Goal: Task Accomplishment & Management: Complete application form

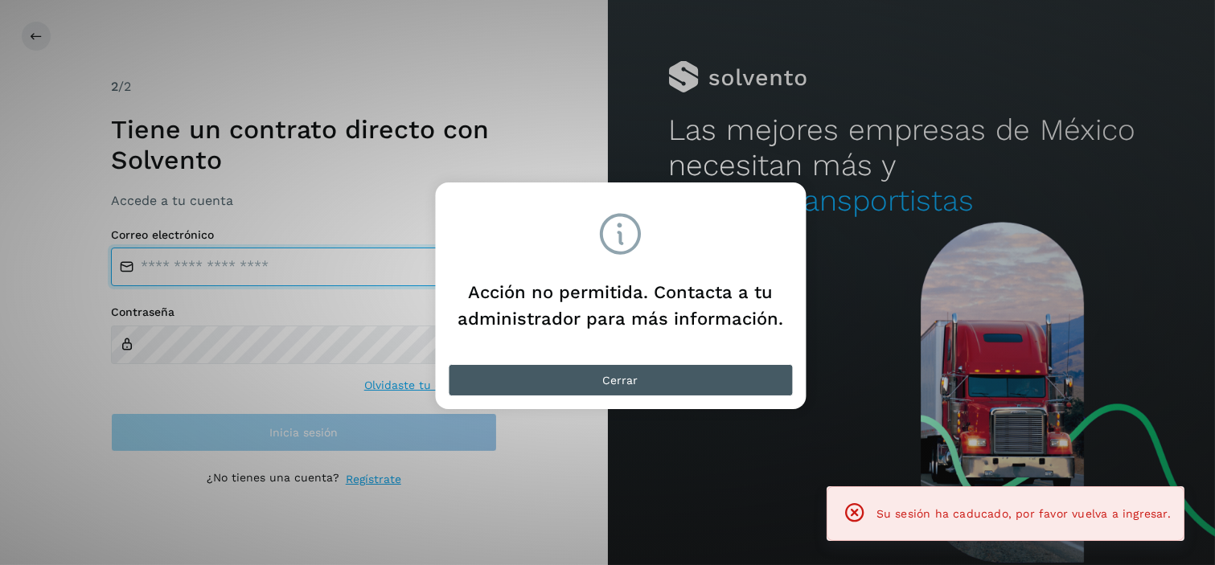
type input "**********"
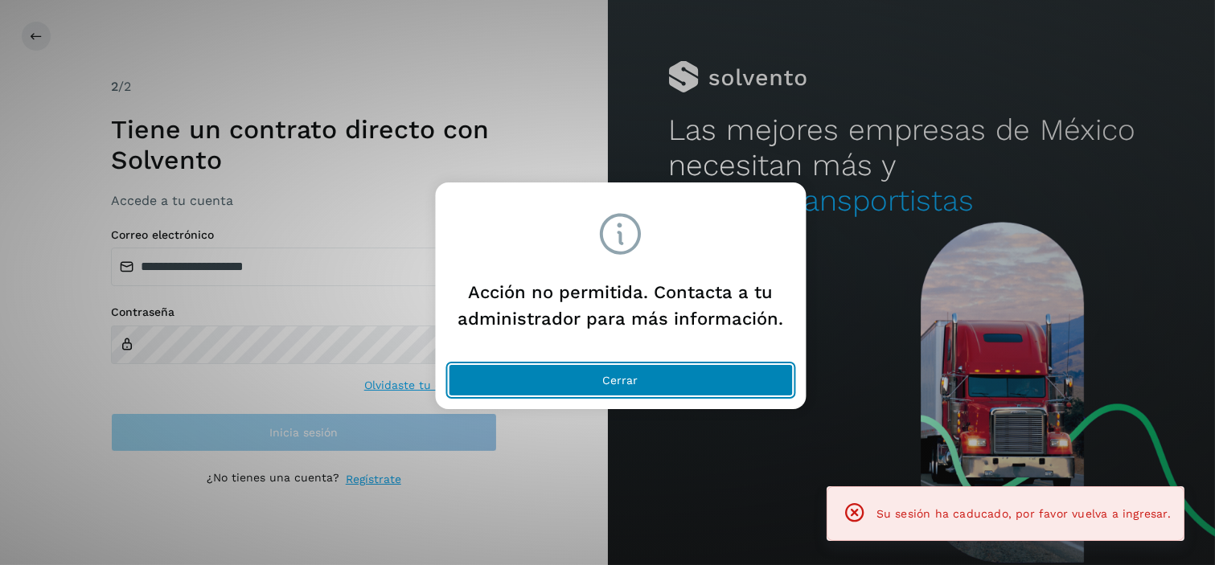
click at [725, 367] on button "Cerrar" at bounding box center [620, 380] width 345 height 32
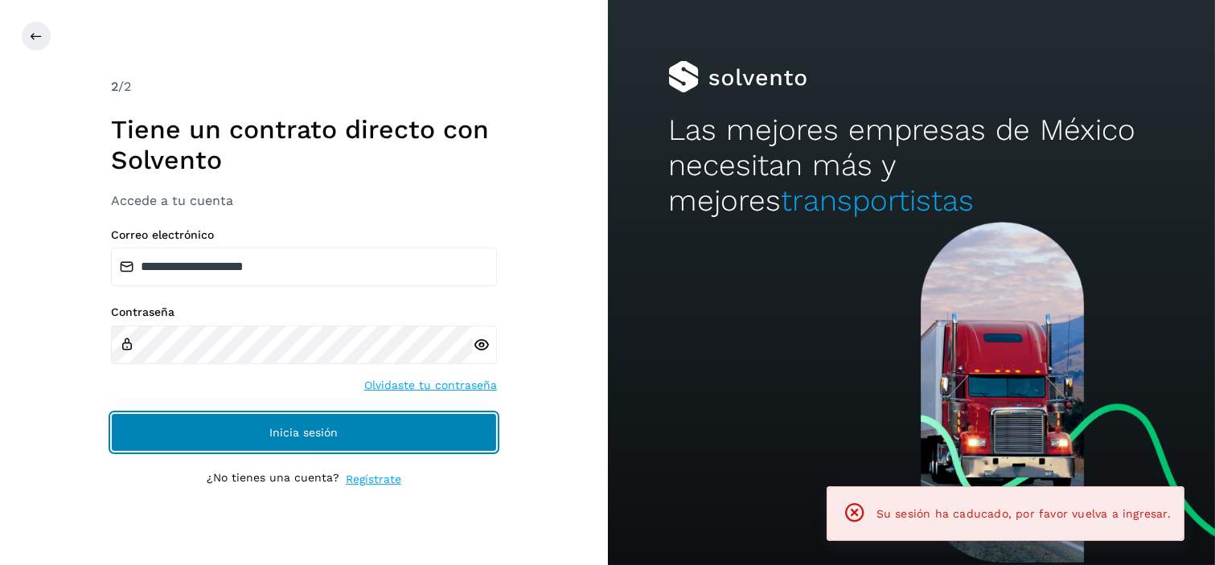
click at [341, 427] on button "Inicia sesión" at bounding box center [304, 432] width 386 height 39
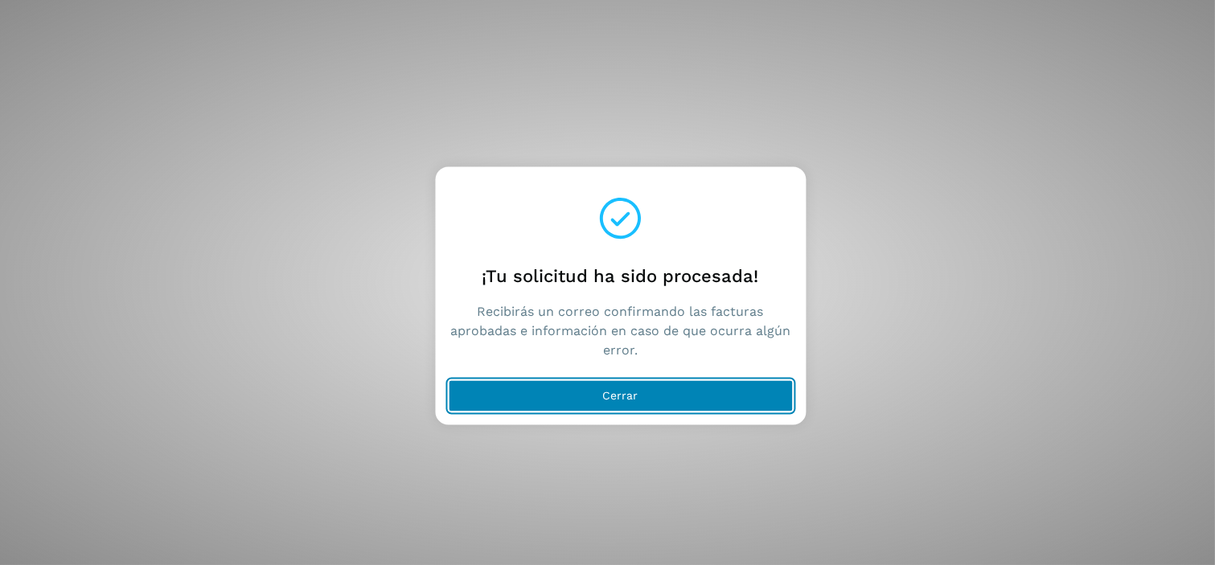
click at [646, 394] on button "Cerrar" at bounding box center [620, 396] width 345 height 32
